Goal: Obtain resource: Obtain resource

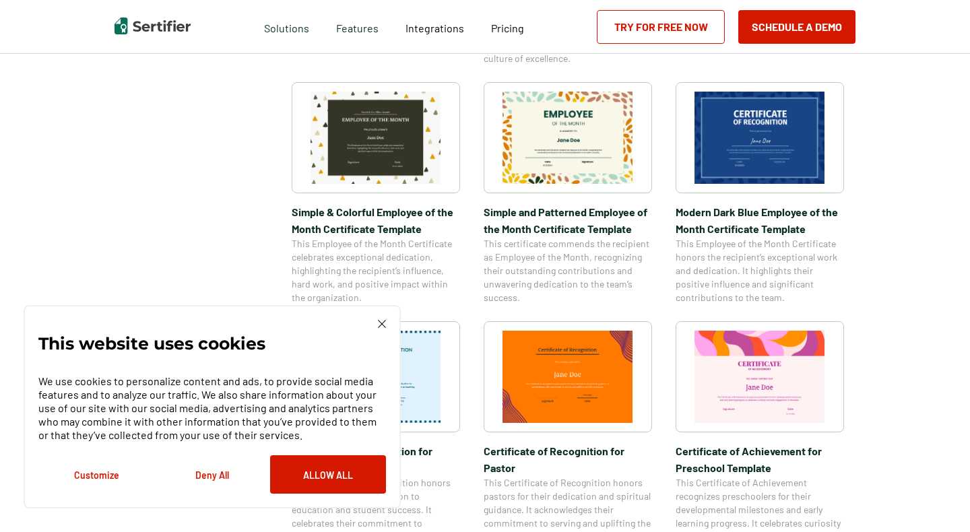
scroll to position [468, 0]
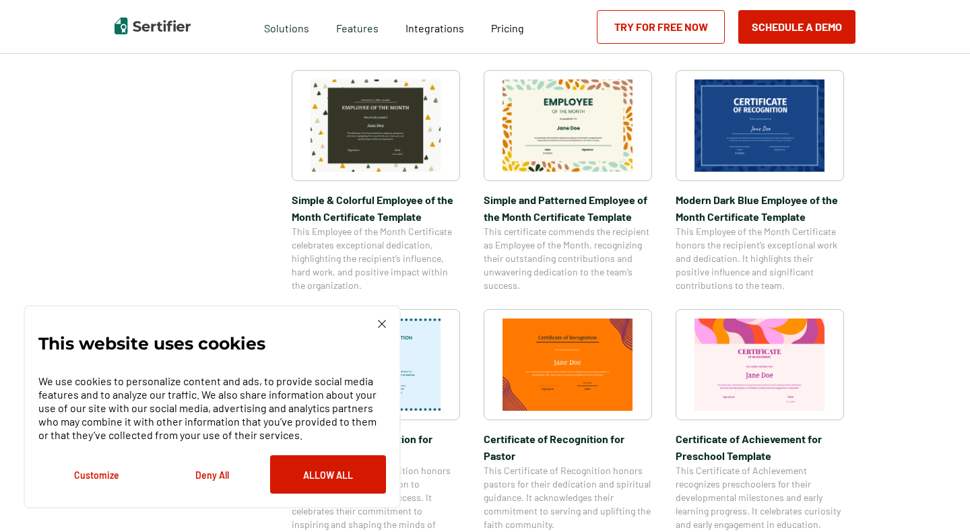
click at [384, 327] on img at bounding box center [382, 324] width 8 height 8
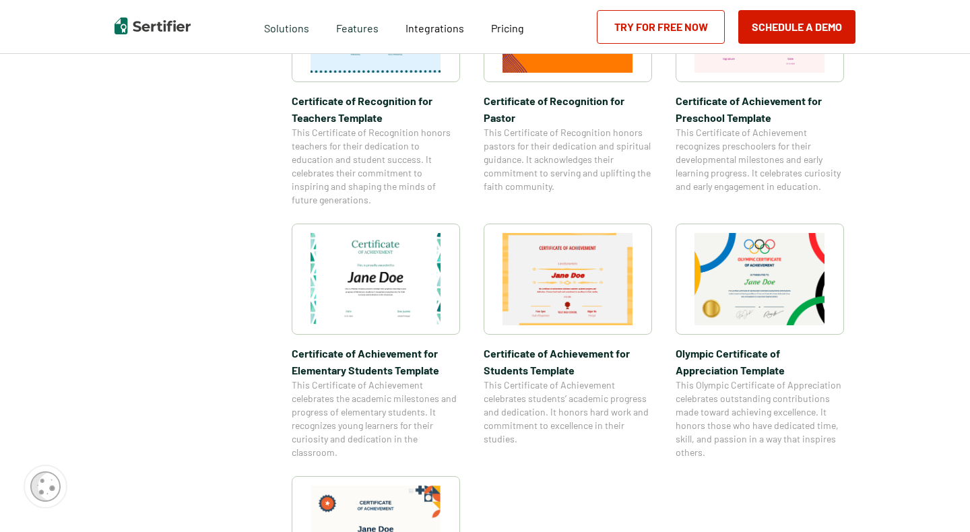
scroll to position [809, 0]
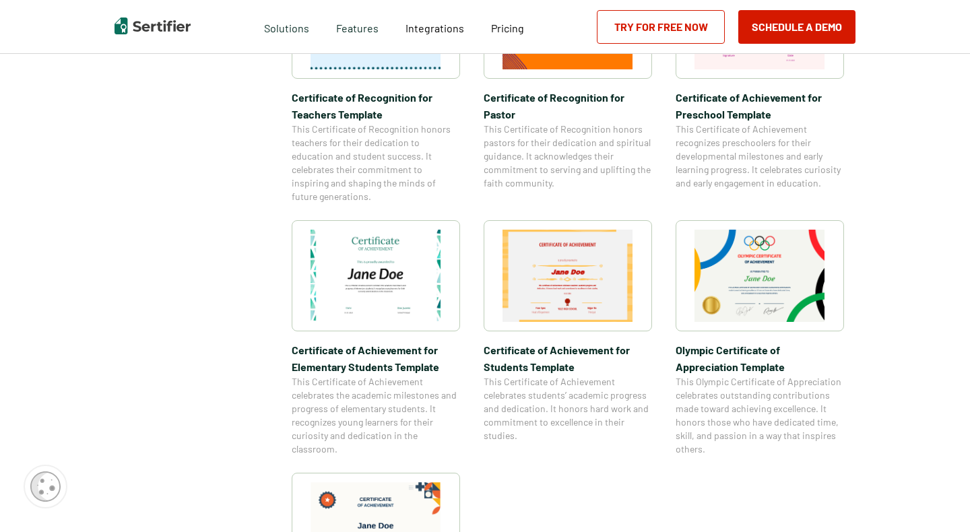
click at [762, 275] on img at bounding box center [760, 276] width 131 height 92
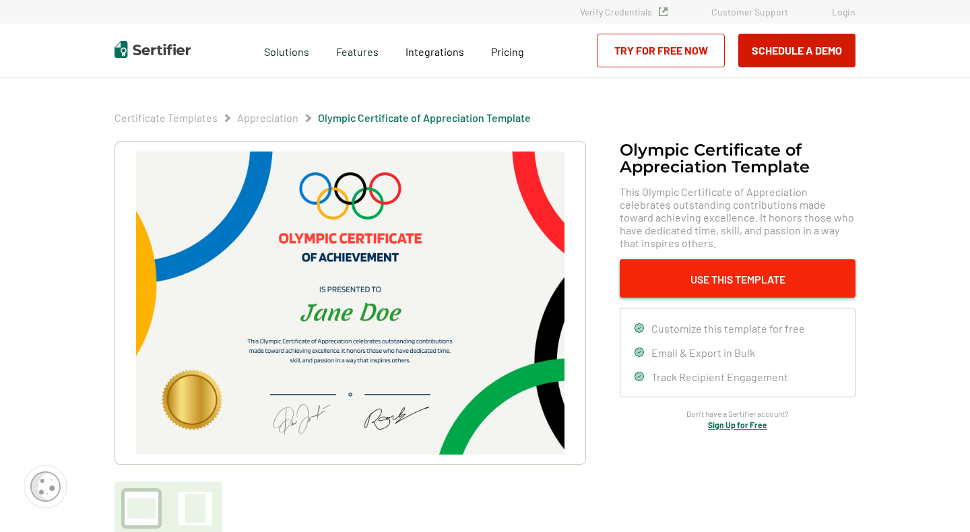
click at [764, 279] on button "Use This Template" at bounding box center [738, 278] width 236 height 38
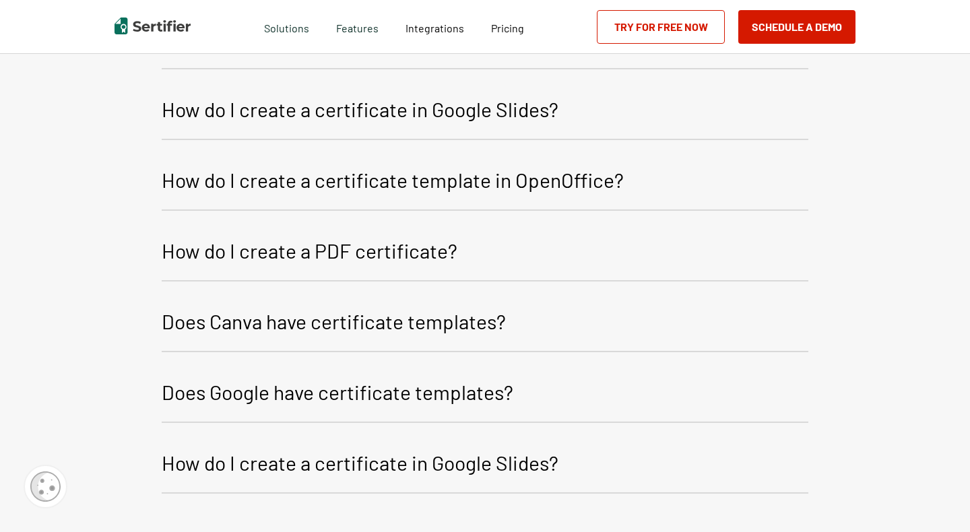
scroll to position [1917, 0]
